Goal: Task Accomplishment & Management: Use online tool/utility

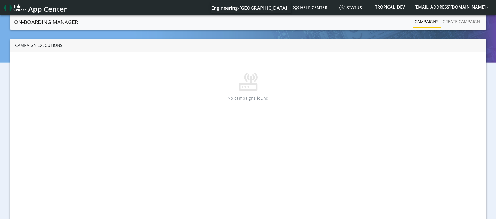
click at [114, 84] on p at bounding box center [248, 74] width 448 height 33
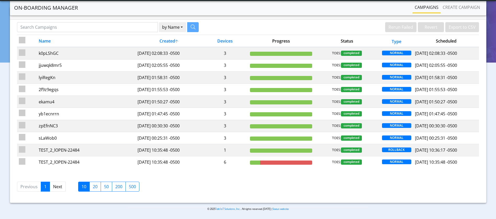
scroll to position [18, 0]
click at [91, 188] on label "20" at bounding box center [95, 187] width 12 height 10
click at [93, 187] on input "20" at bounding box center [94, 185] width 3 height 3
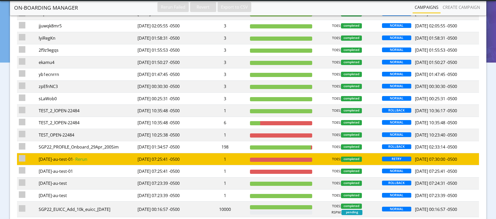
scroll to position [97, 0]
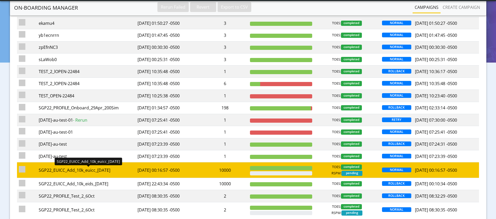
click at [105, 171] on div "SGP22_EUICC_Add_10k_euicc_[DATE]" at bounding box center [86, 170] width 95 height 6
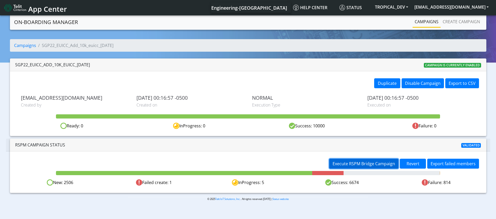
click at [369, 163] on span "Execute RSPM Bridge Campaign" at bounding box center [364, 164] width 63 height 6
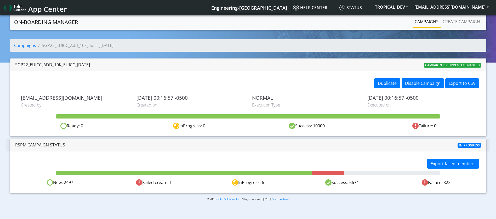
click at [312, 71] on div "Duplicate Disable Campaign Export to CSV sadminuser@example.com Created by 2025…" at bounding box center [248, 103] width 477 height 65
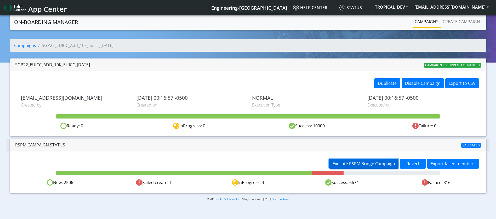
click at [375, 162] on span "Execute RSPM Bridge Campaign" at bounding box center [364, 164] width 63 height 6
click at [374, 163] on span "Execute RSPM Bridge Campaign" at bounding box center [364, 164] width 63 height 6
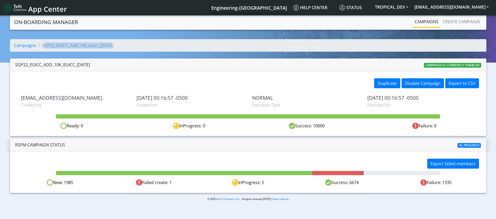
drag, startPoint x: 117, startPoint y: 43, endPoint x: 42, endPoint y: 43, distance: 74.8
click at [42, 43] on ol "Campaigns SGP22_EUICC_Add_10k_euicc_7Oct" at bounding box center [248, 45] width 477 height 13
copy li "SGP22_EUICC_Add_10k_euicc_[DATE]"
click at [26, 44] on link "Campaigns" at bounding box center [25, 46] width 22 height 6
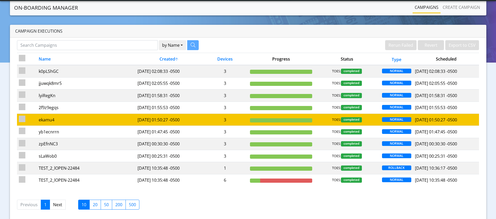
scroll to position [18, 0]
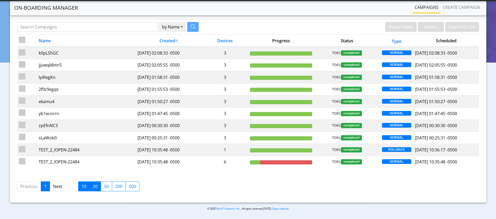
click at [94, 187] on label "20" at bounding box center [95, 187] width 12 height 10
click at [94, 187] on input "20" at bounding box center [94, 185] width 3 height 3
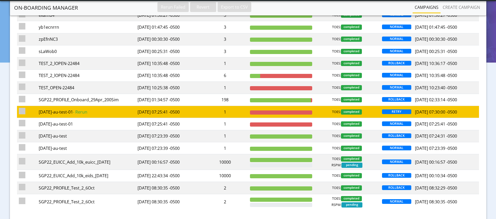
scroll to position [136, 0]
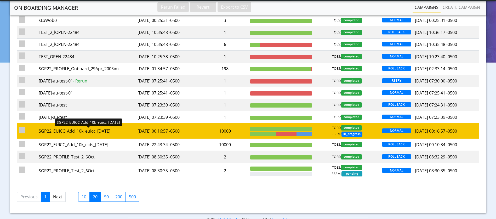
click at [99, 132] on div "SGP22_EUICC_Add_10k_euicc_[DATE]" at bounding box center [86, 131] width 95 height 6
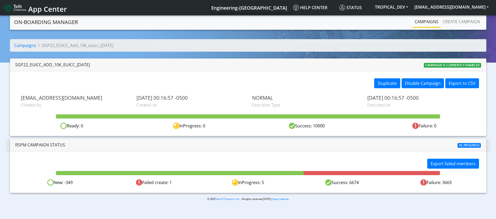
click at [60, 184] on div "New: -349" at bounding box center [60, 183] width 94 height 7
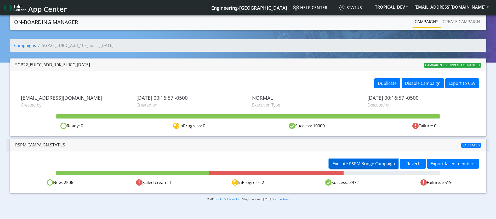
click at [383, 165] on span "Execute RSPM Bridge Campaign" at bounding box center [364, 164] width 63 height 6
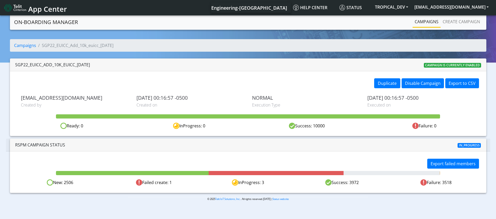
drag, startPoint x: 454, startPoint y: 183, endPoint x: 428, endPoint y: 183, distance: 26.2
click at [428, 183] on div "Failure: 3518" at bounding box center [436, 183] width 94 height 7
click at [379, 184] on div "Success: 3972" at bounding box center [342, 183] width 94 height 7
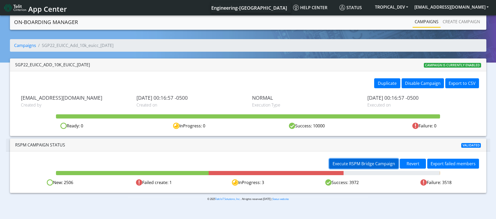
click at [355, 162] on span "Execute RSPM Bridge Campaign" at bounding box center [364, 164] width 63 height 6
click at [376, 163] on span "Execute RSPM Bridge Campaign" at bounding box center [364, 164] width 63 height 6
click at [399, 164] on span "Rerun failed members" at bounding box center [401, 164] width 44 height 6
click at [411, 164] on span "Rerun failed members" at bounding box center [401, 164] width 44 height 6
click at [396, 163] on span "Rerun failed members" at bounding box center [401, 164] width 44 height 6
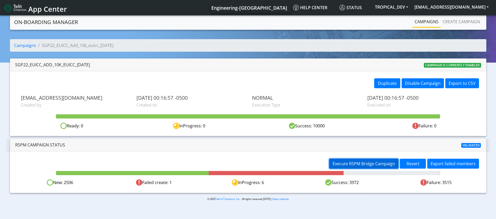
click at [370, 162] on span "Execute RSPM Bridge Campaign" at bounding box center [364, 164] width 63 height 6
click at [381, 163] on span "Execute RSPM Bridge Campaign" at bounding box center [364, 164] width 63 height 6
click at [344, 163] on span "Execute RSPM Bridge Campaign" at bounding box center [364, 164] width 63 height 6
click at [353, 165] on span "Execute RSPM Bridge Campaign" at bounding box center [364, 164] width 63 height 6
click at [360, 161] on span "Execute RSPM Bridge Campaign" at bounding box center [364, 164] width 63 height 6
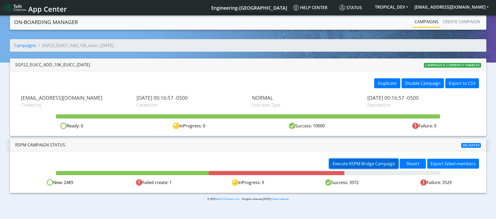
click at [376, 162] on span "Execute RSPM Bridge Campaign" at bounding box center [364, 164] width 63 height 6
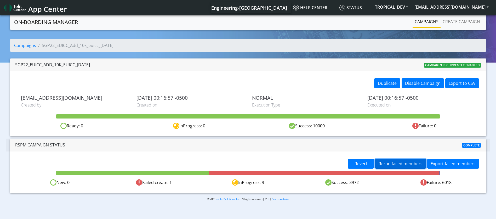
click at [396, 161] on span "Rerun failed members" at bounding box center [401, 164] width 44 height 6
click at [408, 165] on span "Revert" at bounding box center [413, 164] width 13 height 6
